Goal: Check status

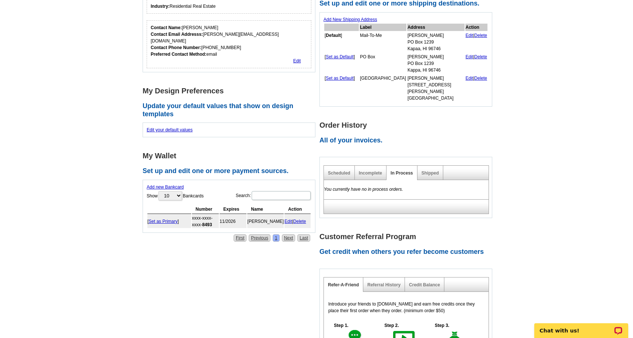
scroll to position [199, 0]
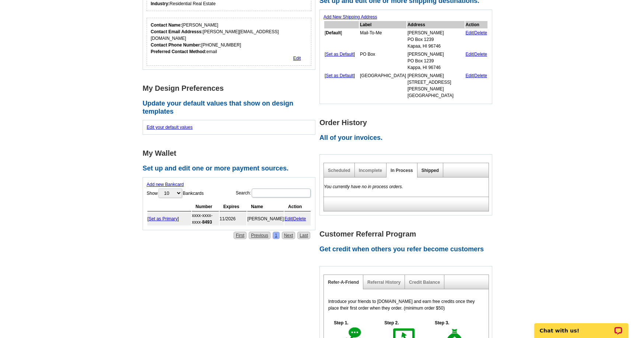
click at [427, 168] on link "Shipped" at bounding box center [430, 170] width 17 height 5
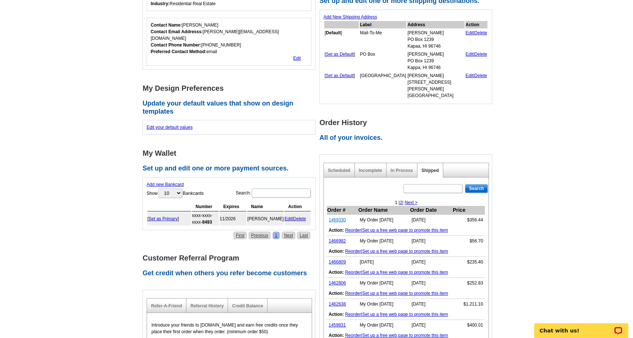
click at [333, 217] on link "1469330" at bounding box center [337, 219] width 17 height 5
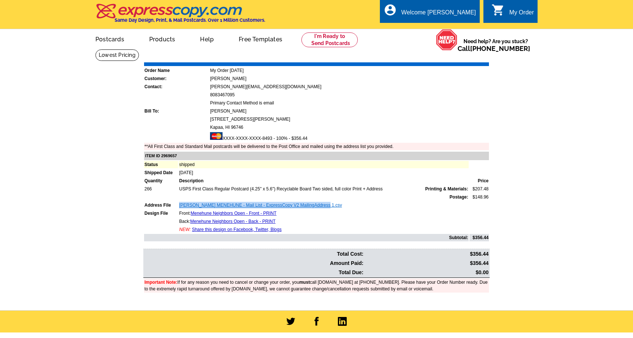
click at [202, 203] on link "BUKOSKI MENEHUNE - Mail List - ExpressCopy V2 MailingAddress 1.csv" at bounding box center [260, 204] width 163 height 5
click at [292, 213] on td "Front: Menehune Neighbors Open - Front - PRINT" at bounding box center [324, 212] width 290 height 7
click at [319, 203] on link "BUKOSKI MENEHUNE - Mail List - ExpressCopy V2 MailingAddress 1.csv" at bounding box center [260, 204] width 163 height 5
click at [297, 202] on link "BUKOSKI MENEHUNE - Mail List - ExpressCopy V2 MailingAddress 1.csv" at bounding box center [260, 204] width 163 height 5
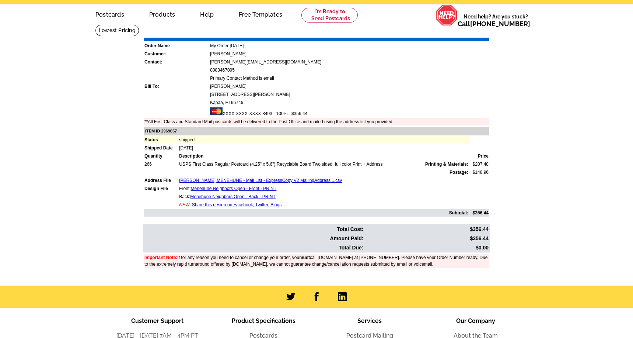
scroll to position [28, 0]
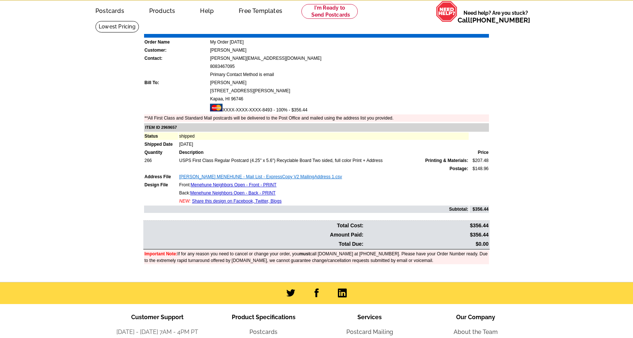
click at [302, 175] on link "BUKOSKI MENEHUNE - Mail List - ExpressCopy V2 MailingAddress 1.csv" at bounding box center [260, 176] width 163 height 5
click at [298, 174] on link "BUKOSKI MENEHUNE - Mail List - ExpressCopy V2 MailingAddress 1.csv" at bounding box center [260, 176] width 163 height 5
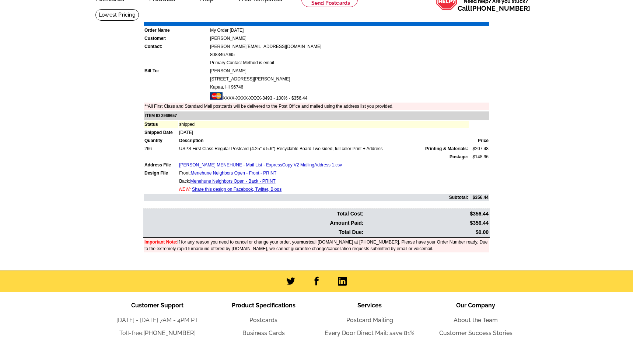
scroll to position [0, 0]
